Goal: Information Seeking & Learning: Check status

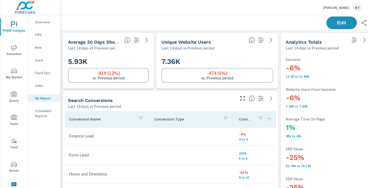
scroll to position [411, 376]
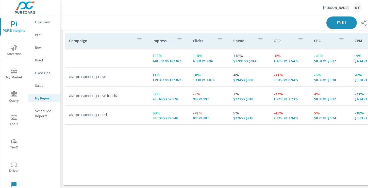
click at [331, 7] on p "Jeff Hunter Toyota" at bounding box center [336, 7] width 26 height 5
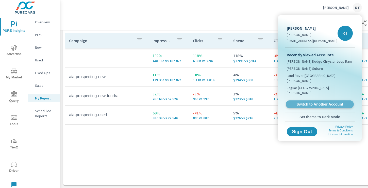
click at [304, 102] on span "Switch to Another Account" at bounding box center [319, 104] width 62 height 5
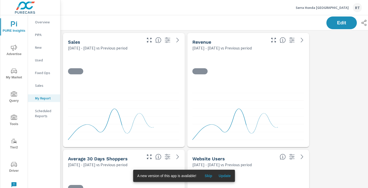
scroll to position [819, 376]
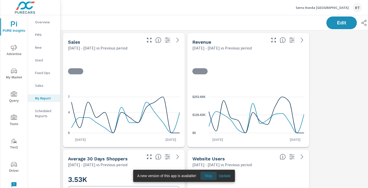
click at [209, 176] on span "Skip" at bounding box center [208, 175] width 12 height 5
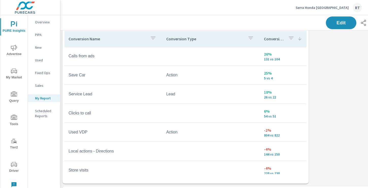
scroll to position [318, 1]
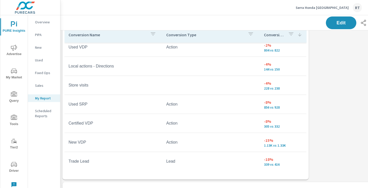
scroll to position [19, 0]
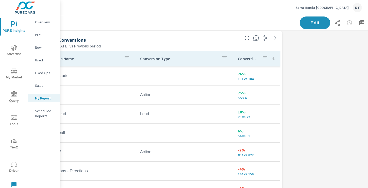
scroll to position [294, 68]
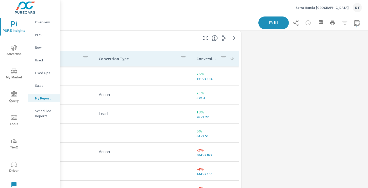
click at [358, 21] on icon "button" at bounding box center [357, 23] width 6 height 6
select select "Previous period"
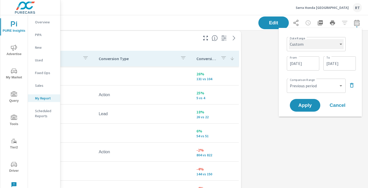
click at [324, 43] on select "Custom [DATE] Last week Last 7 days Last 14 days Last 30 days Last 45 days Last…" at bounding box center [316, 44] width 55 height 10
click at [289, 39] on select "Custom [DATE] Last week Last 7 days Last 14 days Last 30 days Last 45 days Last…" at bounding box center [316, 44] width 55 height 10
select select "Last month"
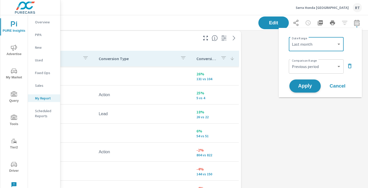
click at [301, 91] on button "Apply" at bounding box center [304, 85] width 31 height 13
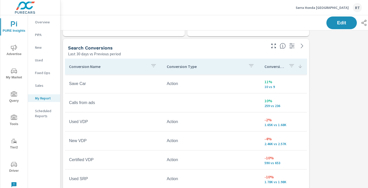
scroll to position [292, 0]
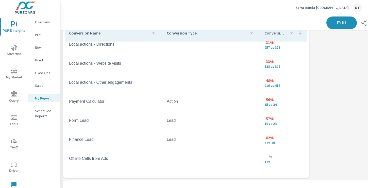
scroll to position [318, 0]
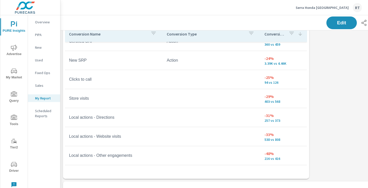
scroll to position [68, 0]
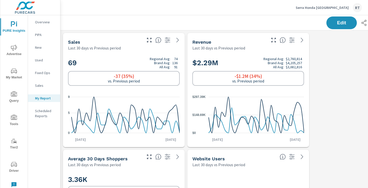
scroll to position [0, 68]
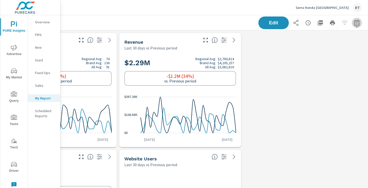
click at [353, 23] on button "button" at bounding box center [357, 23] width 10 height 10
select select "Last 30 days"
select select "Previous period"
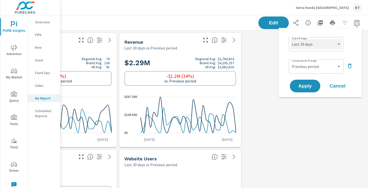
click at [339, 43] on select "Custom Yesterday Last week Last 7 days Last 14 days Last 30 days Last 45 days L…" at bounding box center [316, 44] width 51 height 10
click at [291, 39] on select "Custom Yesterday Last week Last 7 days Last 14 days Last 30 days Last 45 days L…" at bounding box center [316, 44] width 51 height 10
select select "Last 14 days"
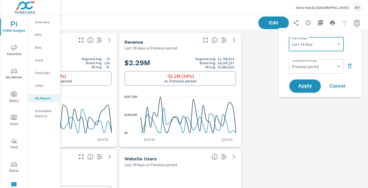
click at [297, 86] on span "Apply" at bounding box center [304, 86] width 21 height 5
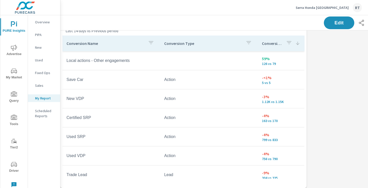
scroll to position [325, 3]
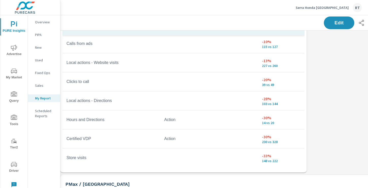
scroll to position [253, 0]
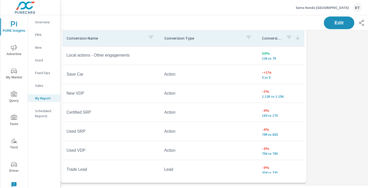
scroll to position [315, 3]
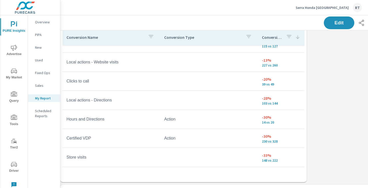
scroll to position [253, 0]
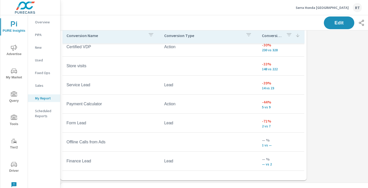
scroll to position [322, 3]
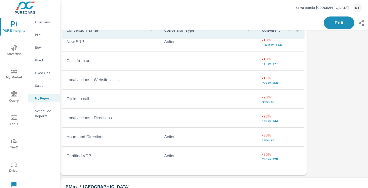
scroll to position [54, 0]
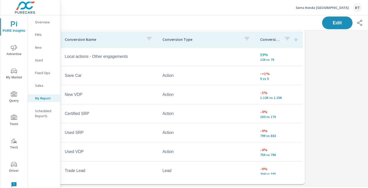
scroll to position [316, 4]
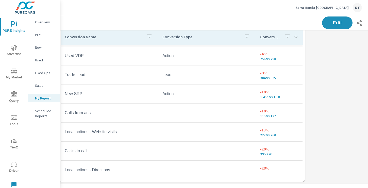
scroll to position [94, 0]
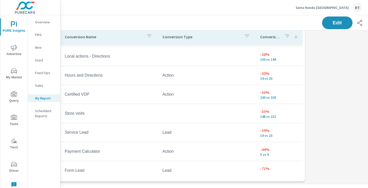
scroll to position [253, 0]
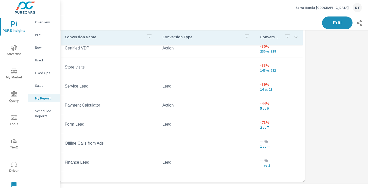
scroll to position [45, 0]
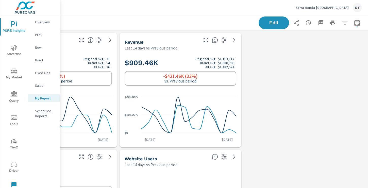
scroll to position [0, 68]
click at [359, 23] on icon "button" at bounding box center [357, 23] width 6 height 6
select select "Last 14 days"
select select "Previous period"
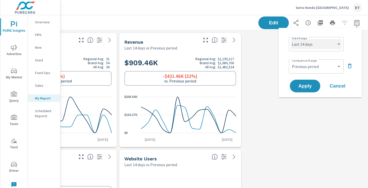
click at [317, 45] on select "Custom Yesterday Last week Last 7 days Last 14 days Last 30 days Last 45 days L…" at bounding box center [316, 44] width 51 height 10
click at [291, 39] on select "Custom Yesterday Last week Last 7 days Last 14 days Last 30 days Last 45 days L…" at bounding box center [316, 44] width 51 height 10
select select "Last 30 days"
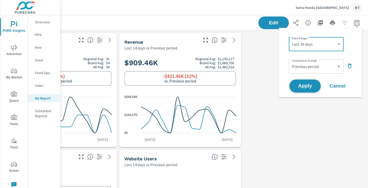
click at [298, 84] on span "Apply" at bounding box center [304, 86] width 21 height 5
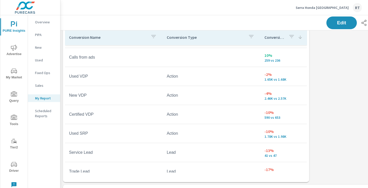
scroll to position [19, 0]
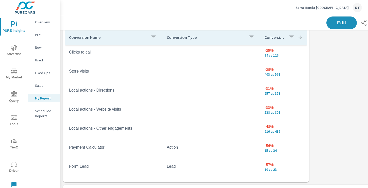
scroll to position [115, 0]
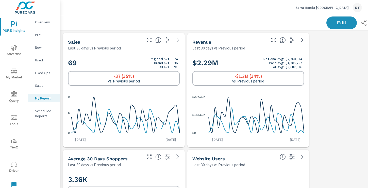
scroll to position [0, 68]
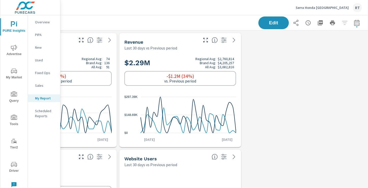
click at [356, 20] on icon "button" at bounding box center [356, 23] width 5 height 6
select select "Last 30 days"
select select "Previous period"
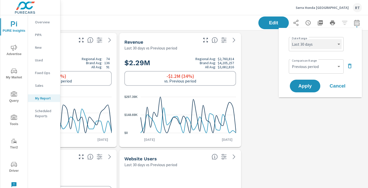
click at [328, 48] on select "Custom Yesterday Last week Last 7 days Last 14 days Last 30 days Last 45 days L…" at bounding box center [316, 44] width 51 height 10
click at [291, 39] on select "Custom Yesterday Last week Last 7 days Last 14 days Last 30 days Last 45 days L…" at bounding box center [316, 44] width 51 height 10
click at [331, 42] on select "Custom Yesterday Last week Last 7 days Last 14 days Last 30 days Last 45 days L…" at bounding box center [316, 44] width 51 height 10
click at [291, 39] on select "Custom Yesterday Last week Last 7 days Last 14 days Last 30 days Last 45 days L…" at bounding box center [316, 44] width 51 height 10
select select "Last 14 days"
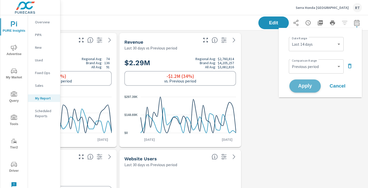
click at [303, 82] on button "Apply" at bounding box center [304, 85] width 31 height 13
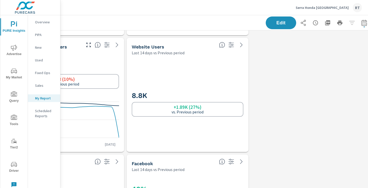
scroll to position [112, 68]
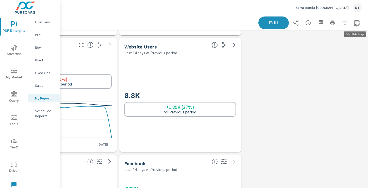
click at [357, 24] on icon "button" at bounding box center [357, 23] width 6 height 6
select select "Last 14 days"
select select "Previous period"
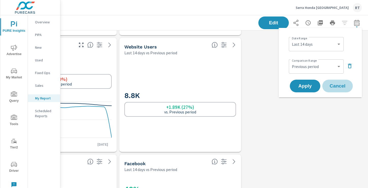
click at [337, 84] on span "Cancel" at bounding box center [337, 86] width 20 height 5
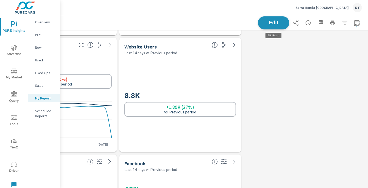
click at [265, 22] on span "Edit" at bounding box center [273, 22] width 21 height 5
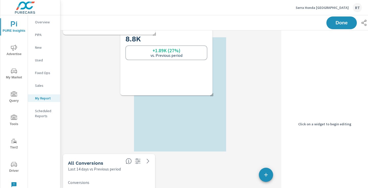
scroll to position [936, 287]
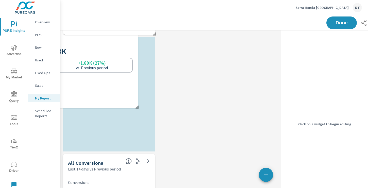
drag, startPoint x: 217, startPoint y: 33, endPoint x: 107, endPoint y: 127, distance: 144.4
click at [107, 108] on div "8.8K +1.89K (27%) vs. Previous period" at bounding box center [92, 59] width 92 height 96
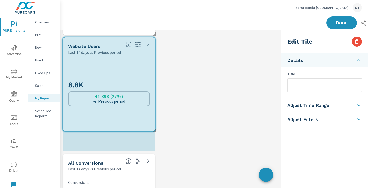
scroll to position [0, 0]
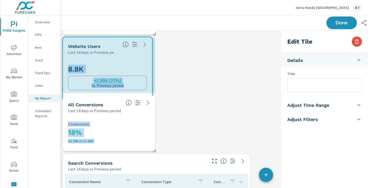
drag, startPoint x: 155, startPoint y: 150, endPoint x: 152, endPoint y: 100, distance: 50.3
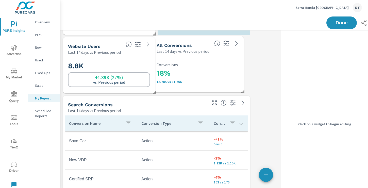
drag, startPoint x: 130, startPoint y: 125, endPoint x: 219, endPoint y: 66, distance: 106.3
click at [218, 66] on p "Conversions" at bounding box center [197, 64] width 82 height 5
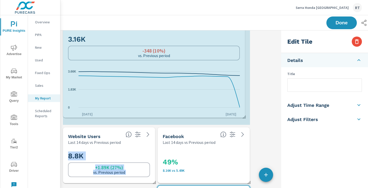
drag, startPoint x: 153, startPoint y: 123, endPoint x: 243, endPoint y: 116, distance: 90.1
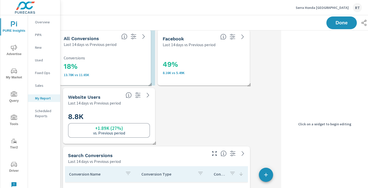
drag, startPoint x: 218, startPoint y: 113, endPoint x: 116, endPoint y: 57, distance: 116.0
click at [116, 57] on div "18% 13.78K vs 11.65K Conversions" at bounding box center [105, 66] width 82 height 28
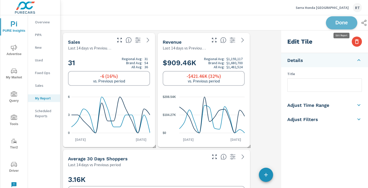
click at [340, 22] on span "Done" at bounding box center [341, 22] width 21 height 5
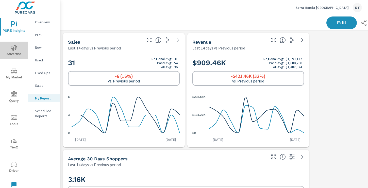
click at [14, 46] on icon "nav menu" at bounding box center [14, 48] width 6 height 6
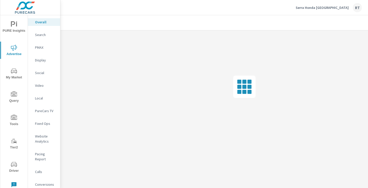
click at [44, 109] on p "PureCars TV" at bounding box center [45, 110] width 21 height 5
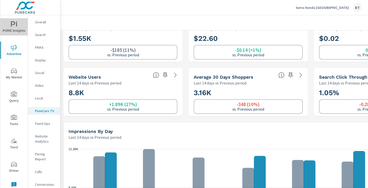
click at [16, 29] on span "PURE Insights" at bounding box center [14, 27] width 24 height 12
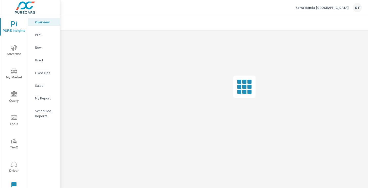
click at [38, 99] on p "My Report" at bounding box center [45, 98] width 21 height 5
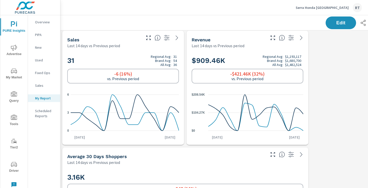
scroll to position [0, 1]
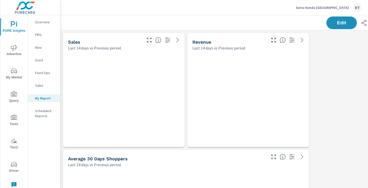
scroll to position [878, 376]
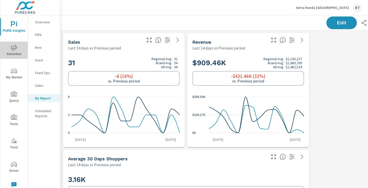
click at [16, 47] on icon "nav menu" at bounding box center [14, 48] width 6 height 6
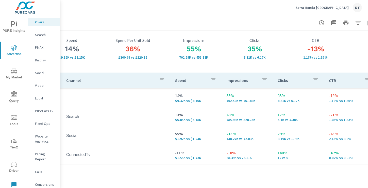
scroll to position [28, 55]
click at [43, 110] on p "PureCars TV" at bounding box center [45, 110] width 21 height 5
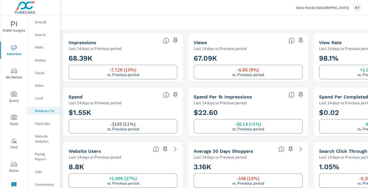
scroll to position [0, 68]
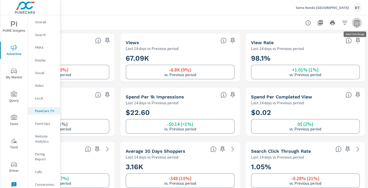
click at [356, 24] on icon "button" at bounding box center [357, 23] width 6 height 6
select select "Last 14 days"
select select "Previous period"
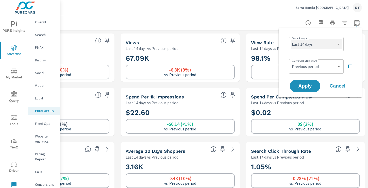
click at [337, 45] on select "Custom [DATE] Last week Last 7 days Last 14 days Last 30 days Last 45 days Last…" at bounding box center [316, 44] width 51 height 10
click at [291, 39] on select "Custom [DATE] Last week Last 7 days Last 14 days Last 30 days Last 45 days Last…" at bounding box center [316, 44] width 51 height 10
select select "Last 30 days"
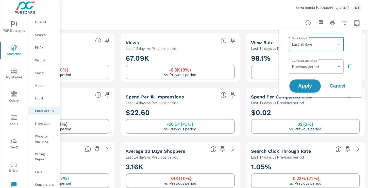
click at [304, 84] on span "Apply" at bounding box center [304, 86] width 21 height 5
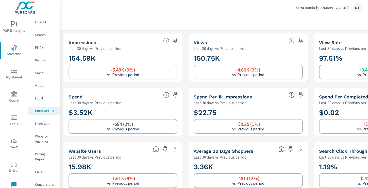
click at [326, 8] on p "Serra Honda [GEOGRAPHIC_DATA]" at bounding box center [321, 7] width 53 height 5
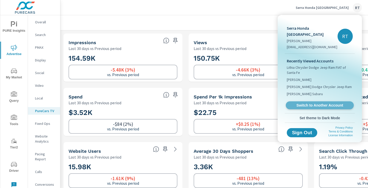
click at [298, 103] on span "Switch to Another Account" at bounding box center [319, 105] width 62 height 5
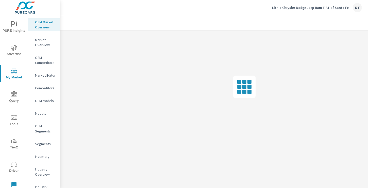
click at [293, 7] on p "Lithia Chrysler Dodge Jeep Ram FIAT of Santa Fe" at bounding box center [310, 7] width 77 height 5
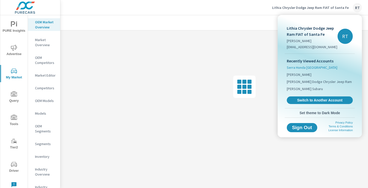
click at [304, 67] on span "Serra Honda [GEOGRAPHIC_DATA]" at bounding box center [312, 67] width 50 height 5
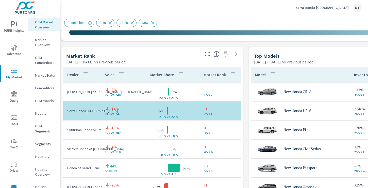
scroll to position [312, 0]
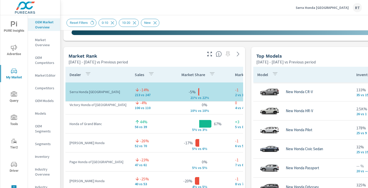
scroll to position [45, 0]
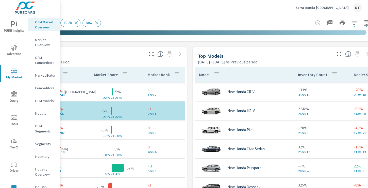
scroll to position [312, 68]
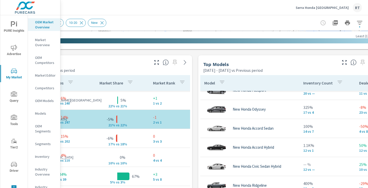
scroll to position [297, 53]
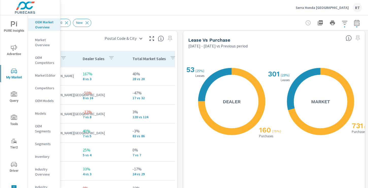
scroll to position [600, 0]
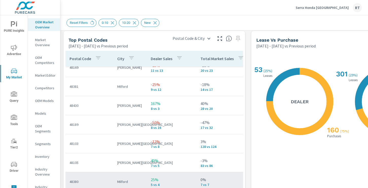
scroll to position [68, 0]
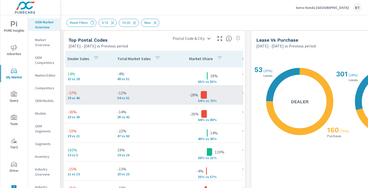
scroll to position [0, 129]
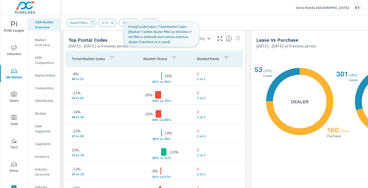
click at [181, 60] on th "Market Share" at bounding box center [160, 59] width 63 height 16
click at [169, 60] on button "button" at bounding box center [174, 59] width 10 height 12
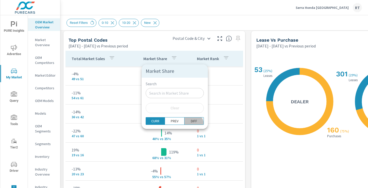
click at [184, 124] on button "DIFF" at bounding box center [193, 121] width 19 height 8
click at [188, 61] on div at bounding box center [184, 94] width 368 height 188
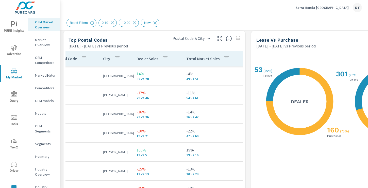
scroll to position [0, 14]
click at [168, 59] on button "button" at bounding box center [166, 59] width 10 height 12
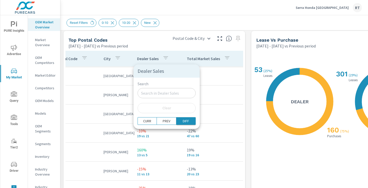
click at [183, 121] on p "DIFF" at bounding box center [186, 120] width 6 height 5
click at [171, 57] on div at bounding box center [184, 94] width 368 height 188
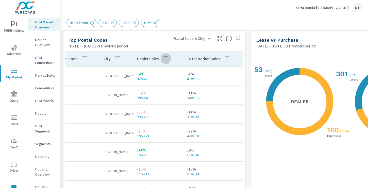
click at [163, 59] on icon "button" at bounding box center [166, 58] width 6 height 6
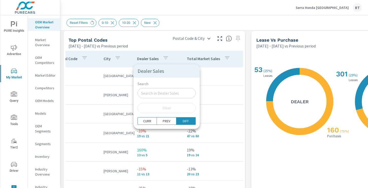
click at [175, 56] on div at bounding box center [184, 94] width 368 height 188
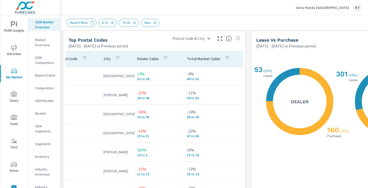
click at [173, 58] on th "Dealer Sales" at bounding box center [158, 59] width 50 height 16
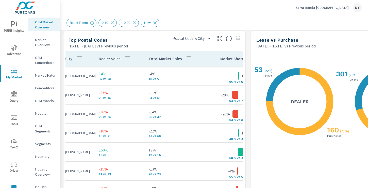
scroll to position [0, 53]
click at [193, 58] on th "Total Market Sales" at bounding box center [175, 59] width 62 height 16
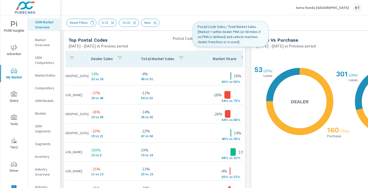
scroll to position [0, 0]
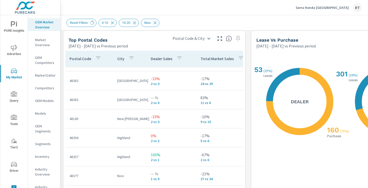
scroll to position [484, 0]
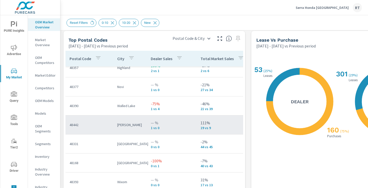
scroll to position [67, 0]
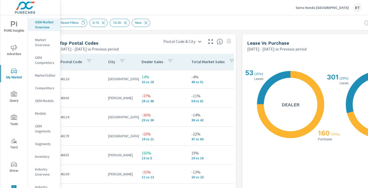
scroll to position [597, 13]
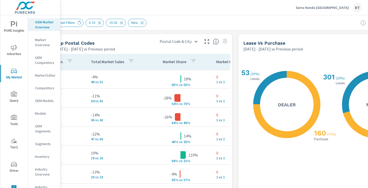
scroll to position [0, 129]
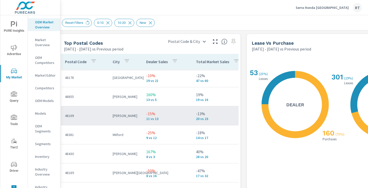
scroll to position [597, 0]
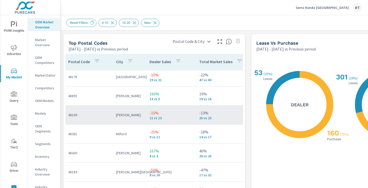
scroll to position [59, 1]
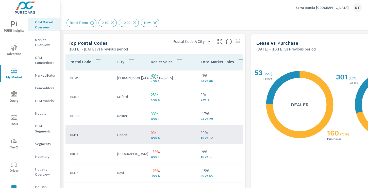
scroll to position [118, 0]
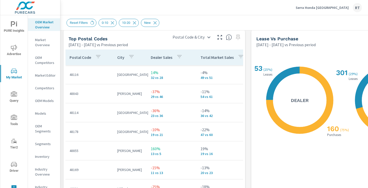
scroll to position [599, 0]
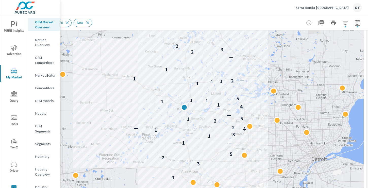
scroll to position [89, 67]
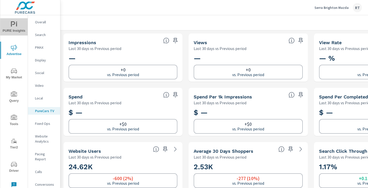
click at [12, 26] on icon "nav menu" at bounding box center [14, 24] width 6 height 6
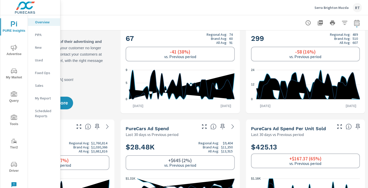
scroll to position [0, 68]
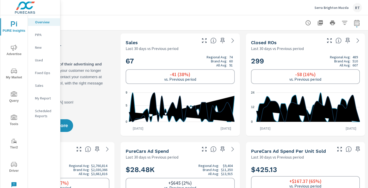
click at [41, 98] on p "My Report" at bounding box center [45, 98] width 21 height 5
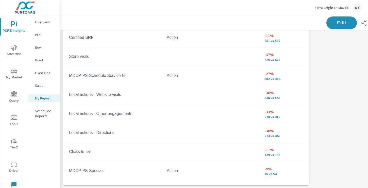
scroll to position [311, 0]
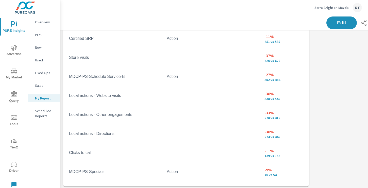
scroll to position [38, 0]
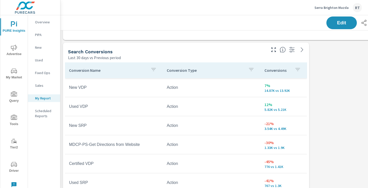
scroll to position [226, 0]
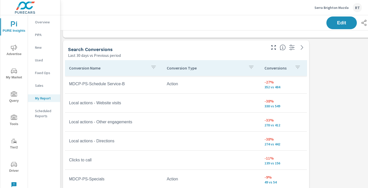
scroll to position [252, 0]
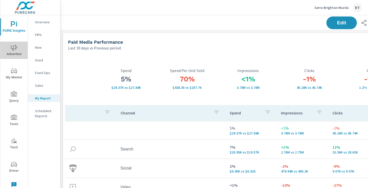
click at [13, 50] on span "Advertise" at bounding box center [14, 51] width 24 height 12
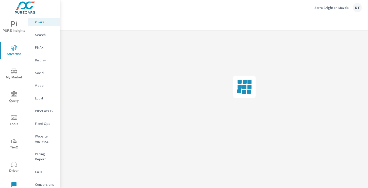
click at [42, 182] on p "Conversions" at bounding box center [45, 184] width 21 height 5
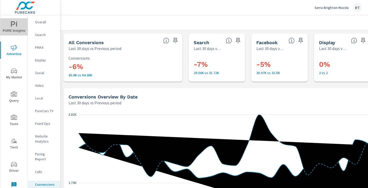
click at [15, 22] on icon "nav menu" at bounding box center [14, 24] width 6 height 6
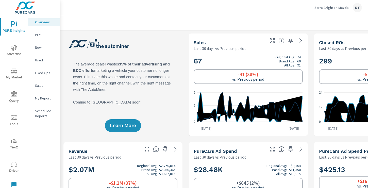
click at [11, 117] on icon "nav menu" at bounding box center [14, 117] width 6 height 5
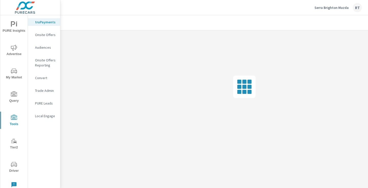
click at [45, 35] on p "Onsite Offers" at bounding box center [45, 34] width 21 height 5
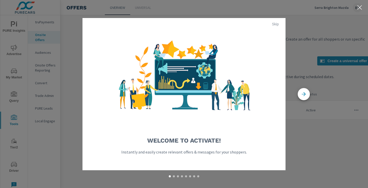
click at [275, 23] on span "Skip" at bounding box center [275, 24] width 12 height 5
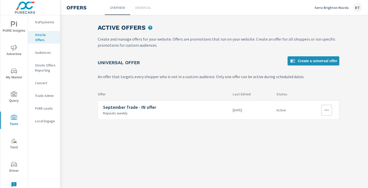
scroll to position [0, 68]
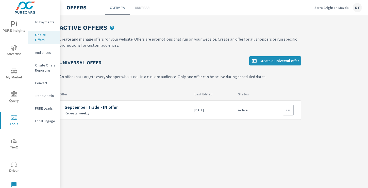
click at [290, 109] on icon "button" at bounding box center [288, 110] width 6 height 6
click at [275, 134] on div "View Report" at bounding box center [279, 134] width 22 height 6
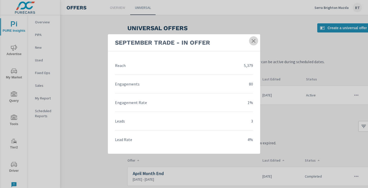
click at [255, 40] on icon at bounding box center [254, 41] width 4 height 4
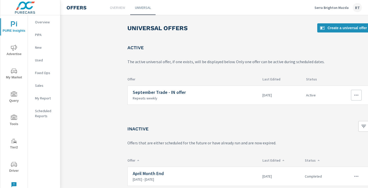
click at [351, 93] on button "button" at bounding box center [356, 95] width 11 height 11
click at [341, 106] on div "Edit" at bounding box center [339, 107] width 7 height 6
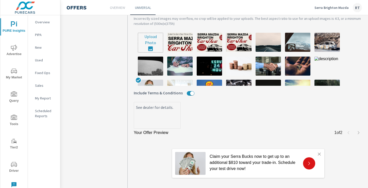
scroll to position [218, 0]
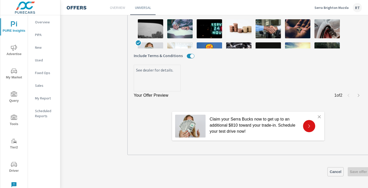
click at [336, 170] on span "Cancel" at bounding box center [335, 171] width 12 height 5
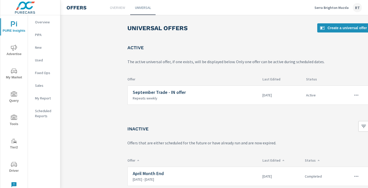
click at [15, 48] on icon "nav menu" at bounding box center [14, 48] width 6 height 6
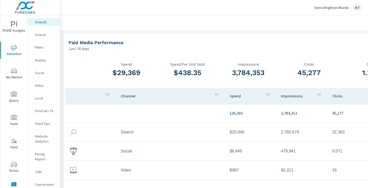
click at [328, 7] on p "Serra Brighton Mazda" at bounding box center [331, 7] width 34 height 5
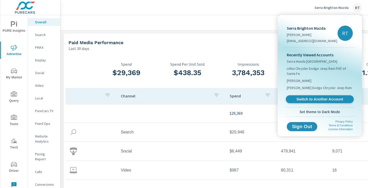
click at [305, 99] on span "Switch to Another Account" at bounding box center [319, 99] width 62 height 5
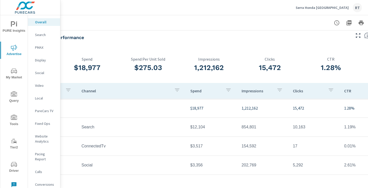
scroll to position [5, 68]
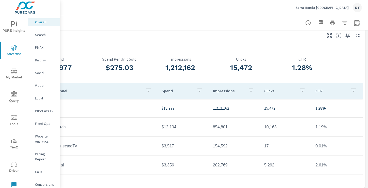
click at [356, 21] on icon "button" at bounding box center [357, 23] width 6 height 6
select select "Last 30 days"
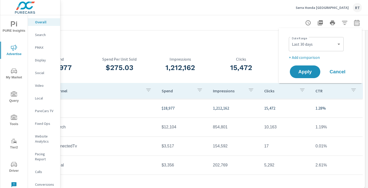
click at [312, 57] on p "+ Add comparison" at bounding box center [321, 57] width 65 height 6
select select "Previous period"
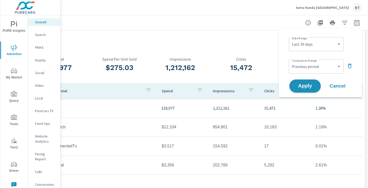
click at [304, 86] on span "Apply" at bounding box center [304, 86] width 21 height 5
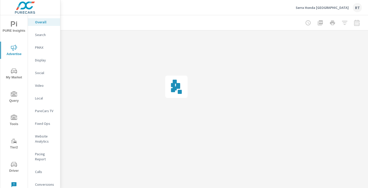
scroll to position [0, 68]
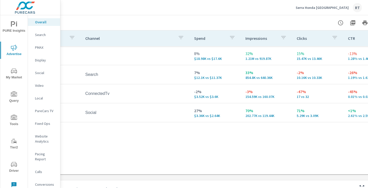
scroll to position [71, 36]
click at [14, 118] on icon "nav menu" at bounding box center [14, 118] width 6 height 6
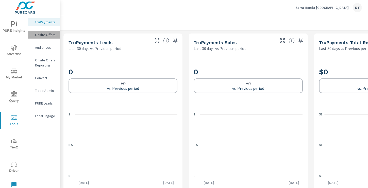
click at [44, 34] on p "Onsite Offers" at bounding box center [45, 34] width 21 height 5
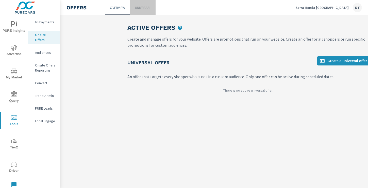
click at [142, 8] on p "Universal" at bounding box center [143, 7] width 16 height 5
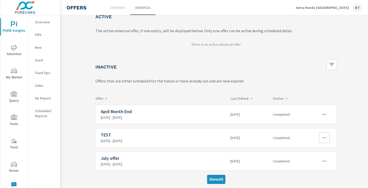
scroll to position [31, 68]
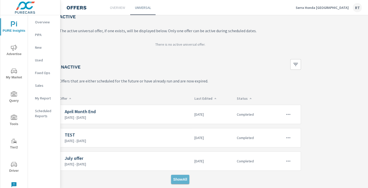
click at [180, 178] on span "Show All" at bounding box center [180, 179] width 14 height 5
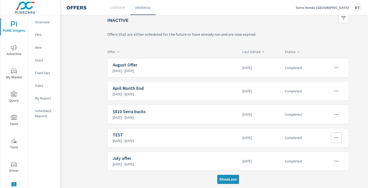
scroll to position [78, 22]
click at [334, 115] on icon "button" at bounding box center [334, 114] width 6 height 6
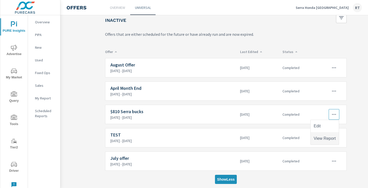
click at [320, 138] on div "View Report" at bounding box center [324, 138] width 22 height 6
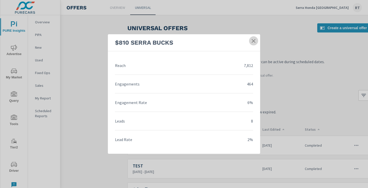
click at [253, 41] on icon at bounding box center [254, 41] width 4 height 4
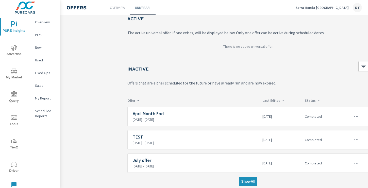
scroll to position [31, 0]
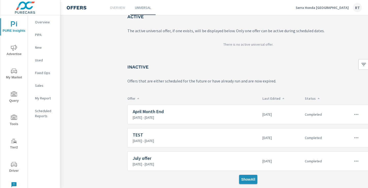
click at [246, 180] on span "Show All" at bounding box center [248, 179] width 14 height 5
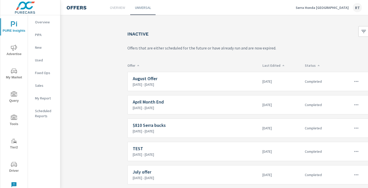
scroll to position [78, 0]
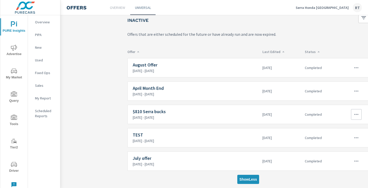
click at [354, 115] on icon "button" at bounding box center [356, 114] width 6 height 6
click at [340, 126] on div "Edit" at bounding box center [339, 126] width 7 height 6
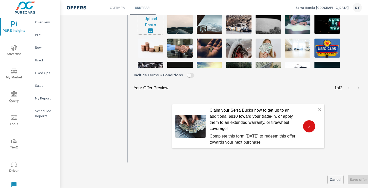
scroll to position [201, 0]
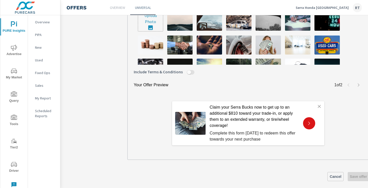
click at [332, 176] on span "Cancel" at bounding box center [335, 176] width 12 height 5
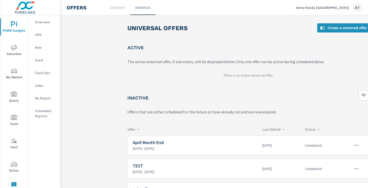
click at [16, 49] on icon "nav menu" at bounding box center [14, 48] width 6 height 6
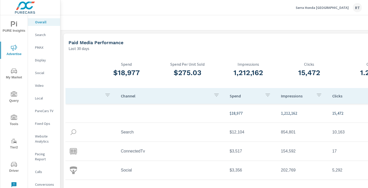
click at [330, 8] on p "Serra Honda [GEOGRAPHIC_DATA]" at bounding box center [321, 7] width 53 height 5
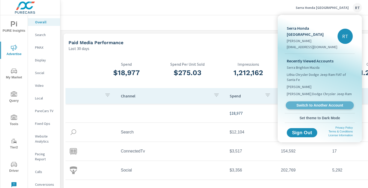
click at [303, 103] on span "Switch to Another Account" at bounding box center [319, 105] width 62 height 5
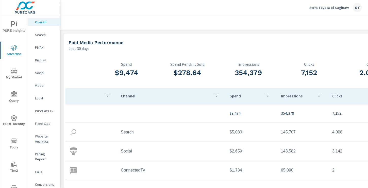
click at [14, 142] on icon "nav menu" at bounding box center [14, 141] width 6 height 6
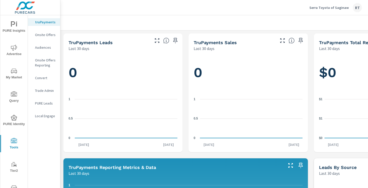
click at [48, 37] on p "Onsite Offers" at bounding box center [45, 34] width 21 height 5
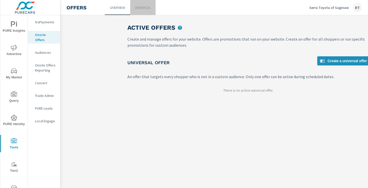
click at [140, 9] on p "Universal" at bounding box center [143, 7] width 16 height 5
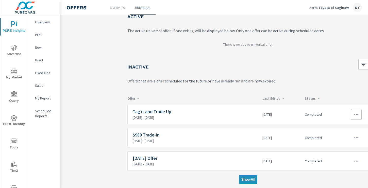
scroll to position [31, 4]
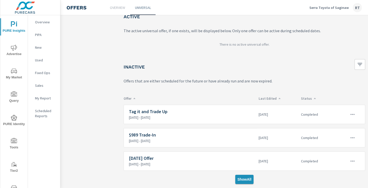
click at [245, 180] on span "Show All" at bounding box center [244, 179] width 14 height 5
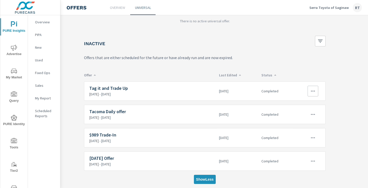
scroll to position [54, 68]
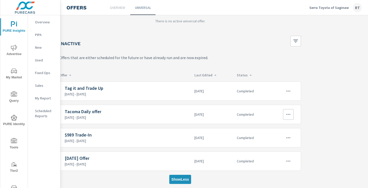
click at [286, 114] on icon "button" at bounding box center [288, 114] width 4 height 1
click at [273, 138] on div "View Report" at bounding box center [279, 138] width 22 height 6
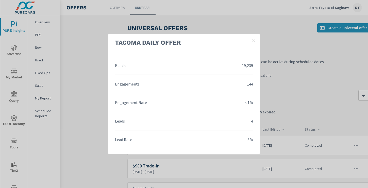
click at [252, 42] on icon at bounding box center [254, 41] width 4 height 4
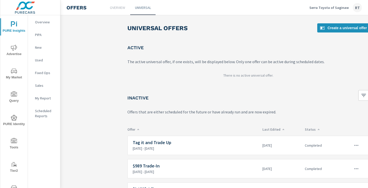
scroll to position [31, 0]
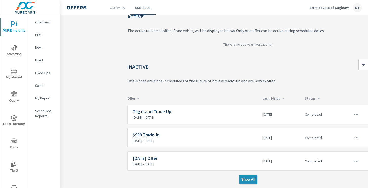
click at [247, 180] on span "Show All" at bounding box center [248, 179] width 14 height 5
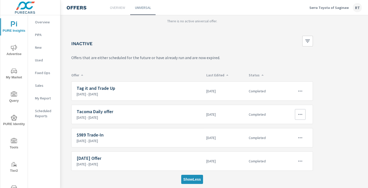
scroll to position [54, 68]
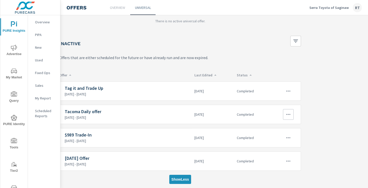
click at [289, 113] on icon "button" at bounding box center [288, 114] width 6 height 6
click at [272, 127] on div "Edit" at bounding box center [271, 126] width 7 height 6
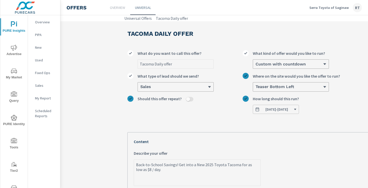
type textarea "x"
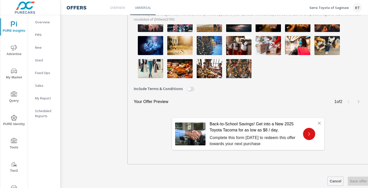
scroll to position [183, 0]
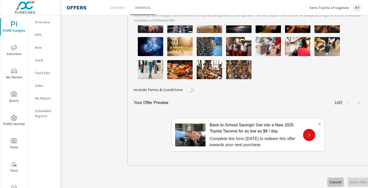
click at [330, 183] on span "Cancel" at bounding box center [335, 182] width 12 height 5
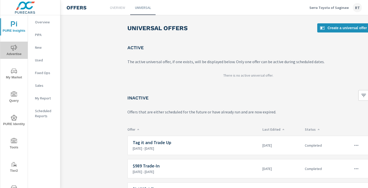
click at [21, 42] on button "Advertise" at bounding box center [13, 50] width 27 height 17
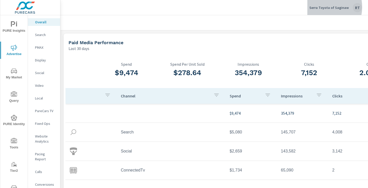
click at [322, 7] on p "Serra Toyota of Saginaw" at bounding box center [328, 7] width 39 height 5
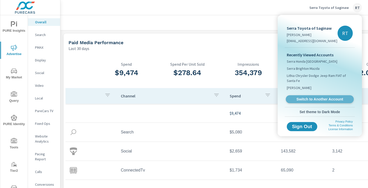
click at [303, 99] on span "Switch to Another Account" at bounding box center [319, 99] width 62 height 5
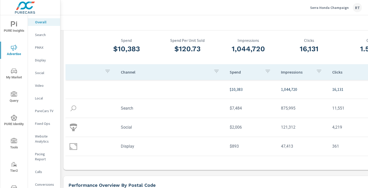
scroll to position [25, 0]
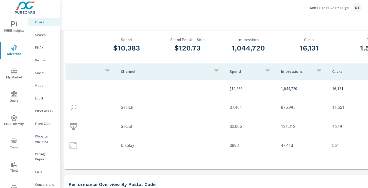
click at [13, 142] on icon "nav menu" at bounding box center [14, 141] width 6 height 6
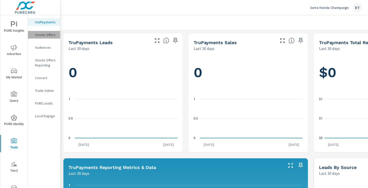
click at [42, 36] on p "Onsite Offers" at bounding box center [45, 34] width 21 height 5
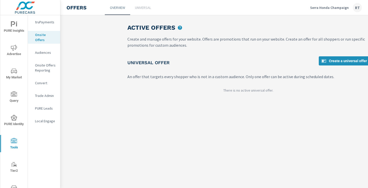
click at [138, 8] on p "Universal" at bounding box center [143, 7] width 16 height 5
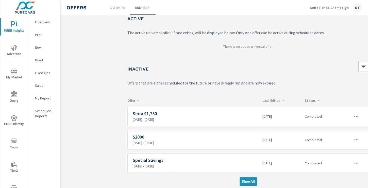
scroll to position [31, 0]
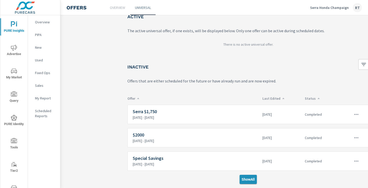
click at [246, 181] on span "Show All" at bounding box center [247, 179] width 13 height 5
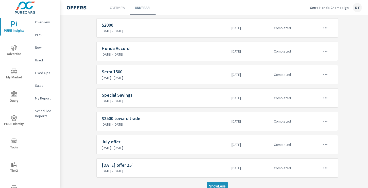
scroll to position [171, 31]
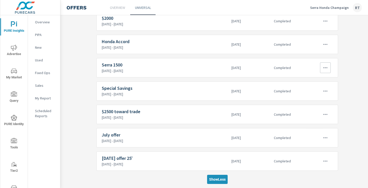
click at [326, 69] on icon "button" at bounding box center [325, 68] width 6 height 6
click at [349, 56] on div at bounding box center [184, 94] width 368 height 188
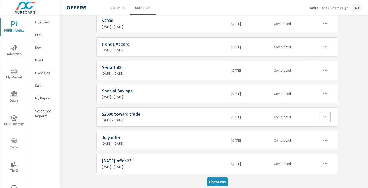
click at [325, 116] on icon "button" at bounding box center [325, 117] width 6 height 6
click at [312, 142] on div "View Report" at bounding box center [315, 141] width 21 height 6
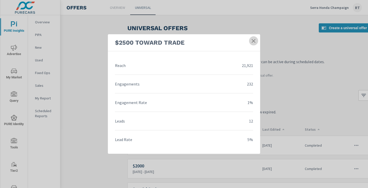
click at [251, 41] on icon at bounding box center [253, 40] width 5 height 5
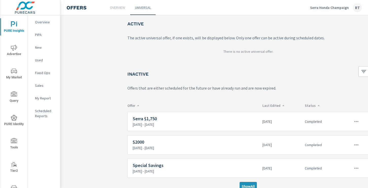
scroll to position [31, 0]
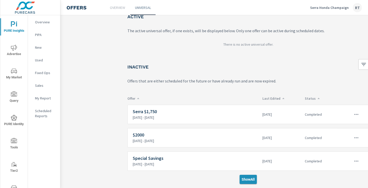
click at [247, 178] on span "Show All" at bounding box center [247, 179] width 13 height 5
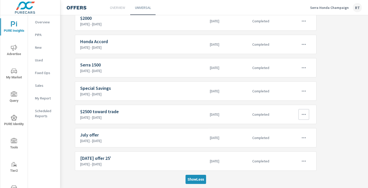
scroll to position [171, 52]
click at [304, 115] on icon "button" at bounding box center [304, 114] width 6 height 6
click at [294, 126] on link "Edit" at bounding box center [294, 126] width 27 height 12
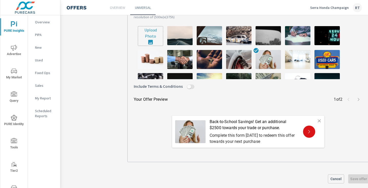
scroll to position [193, 0]
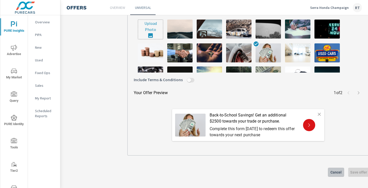
click at [333, 170] on span "Cancel" at bounding box center [336, 172] width 12 height 5
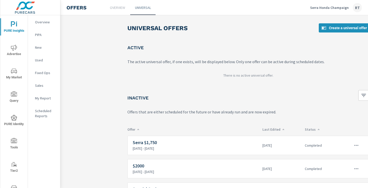
click at [16, 47] on icon "nav menu" at bounding box center [14, 48] width 6 height 6
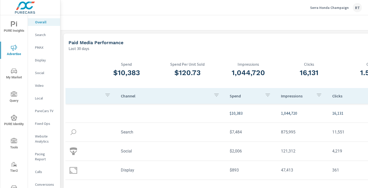
click at [320, 8] on p "Serra Honda Champaign" at bounding box center [329, 7] width 39 height 5
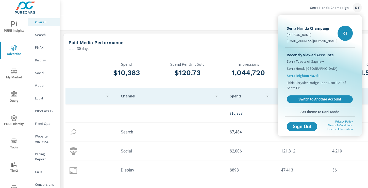
click at [302, 75] on span "Serra Brighton Mazda" at bounding box center [303, 75] width 33 height 5
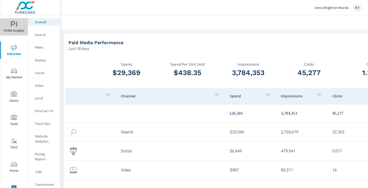
click at [16, 28] on span "PURE Insights" at bounding box center [14, 27] width 24 height 12
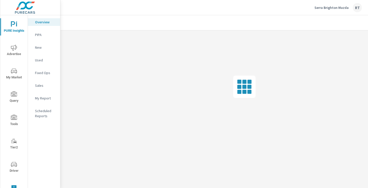
click at [42, 97] on p "My Report" at bounding box center [45, 98] width 21 height 5
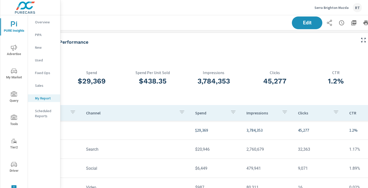
scroll to position [0, 68]
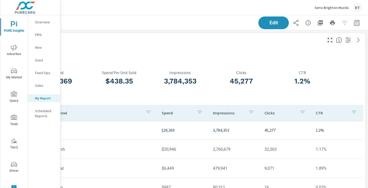
click at [355, 22] on icon "button" at bounding box center [357, 23] width 6 height 6
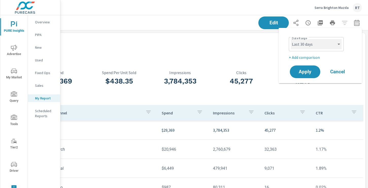
click at [309, 44] on select "Custom Yesterday Last week Last 7 days Last 14 days Last 30 days Last 45 days L…" at bounding box center [316, 44] width 51 height 10
click at [291, 39] on select "Custom Yesterday Last week Last 7 days Last 14 days Last 30 days Last 45 days L…" at bounding box center [316, 44] width 51 height 10
select select "Last 14 days"
click at [303, 70] on span "Apply" at bounding box center [304, 71] width 21 height 5
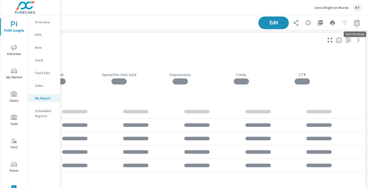
scroll to position [233, 0]
click at [356, 21] on icon "button" at bounding box center [357, 23] width 6 height 6
select select "Last 14 days"
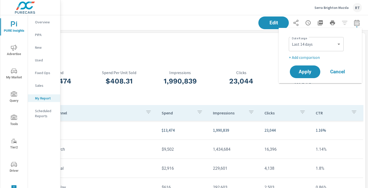
click at [308, 57] on p "+ Add comparison" at bounding box center [321, 57] width 65 height 6
select select "Previous period"
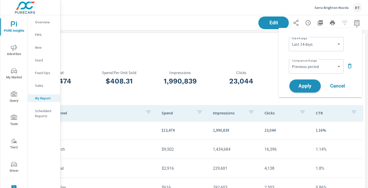
click at [303, 85] on span "Apply" at bounding box center [304, 86] width 21 height 5
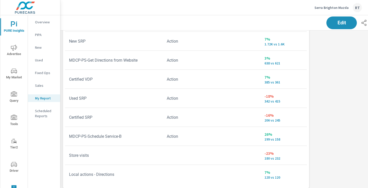
scroll to position [312, 0]
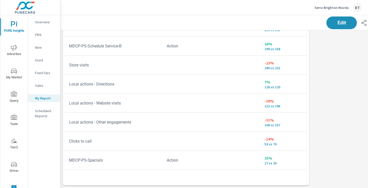
scroll to position [36, 0]
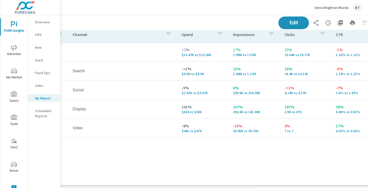
scroll to position [75, 48]
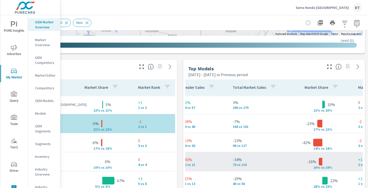
scroll to position [0, 202]
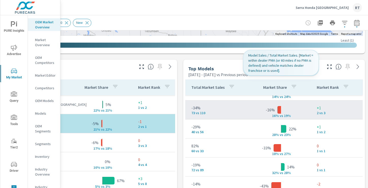
scroll to position [105, 202]
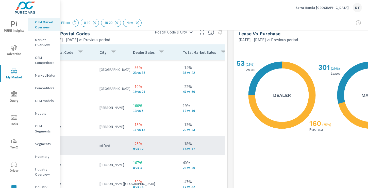
scroll to position [606, 0]
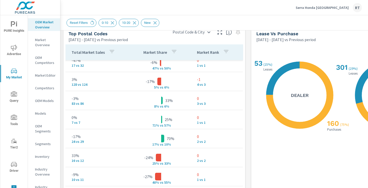
scroll to position [0, 129]
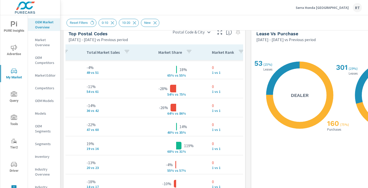
scroll to position [0, 112]
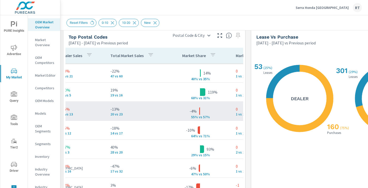
scroll to position [57, 129]
